Goal: Task Accomplishment & Management: Use online tool/utility

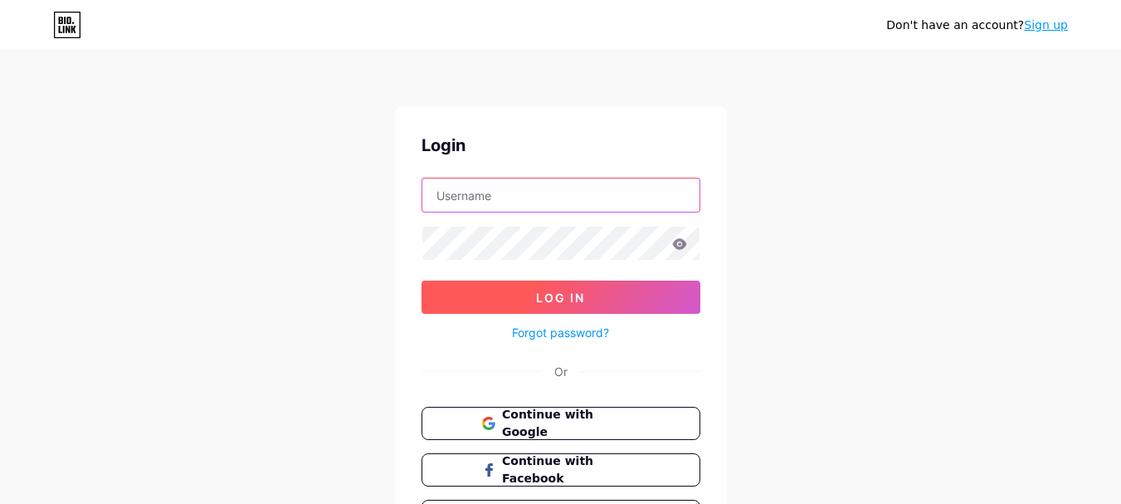
type input "nikoeletropop"
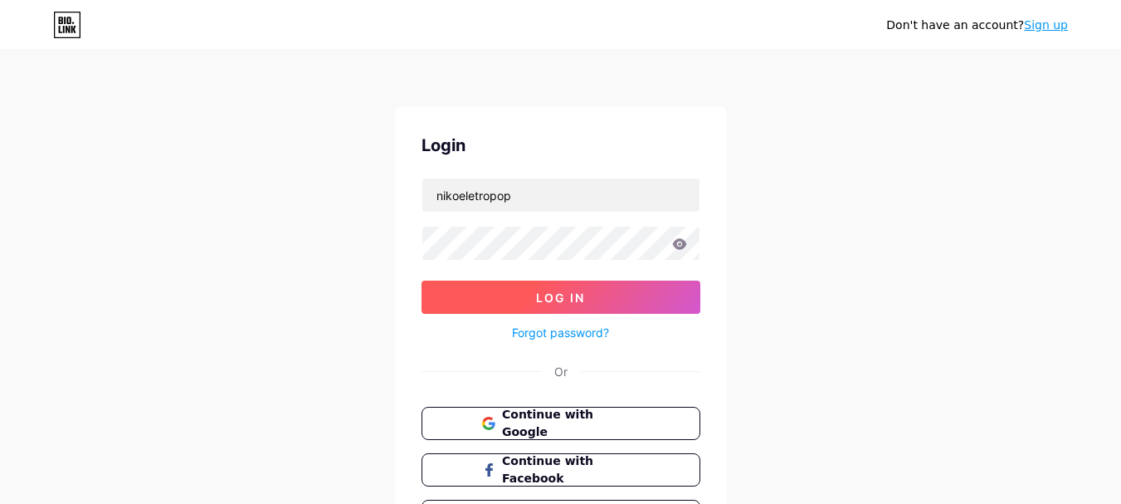
click at [575, 302] on span "Log In" at bounding box center [560, 297] width 49 height 14
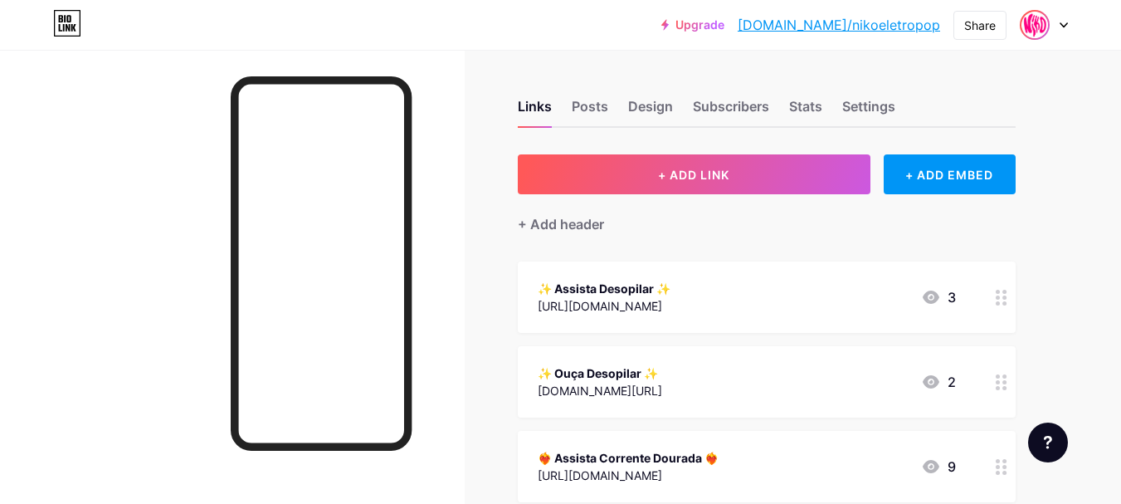
click at [1042, 28] on img at bounding box center [1035, 25] width 27 height 27
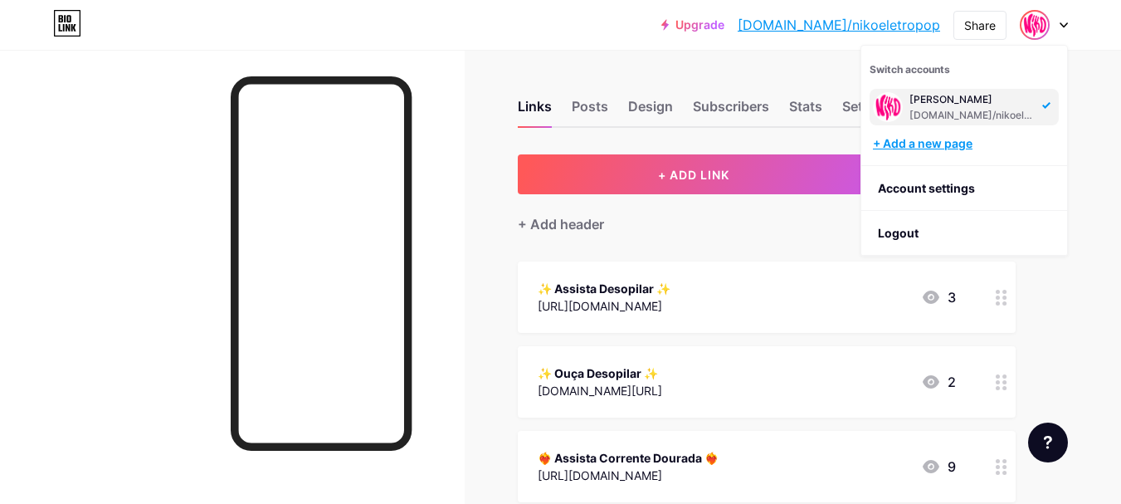
click at [938, 141] on div "+ Add a new page" at bounding box center [966, 143] width 186 height 17
